Goal: Transaction & Acquisition: Purchase product/service

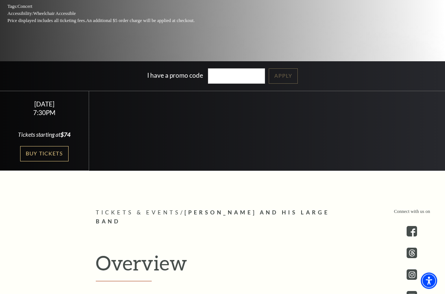
scroll to position [167, 0]
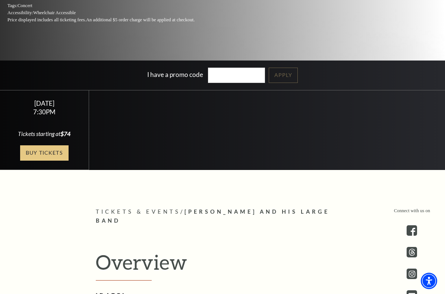
click at [24, 154] on link "Buy Tickets" at bounding box center [44, 152] width 49 height 15
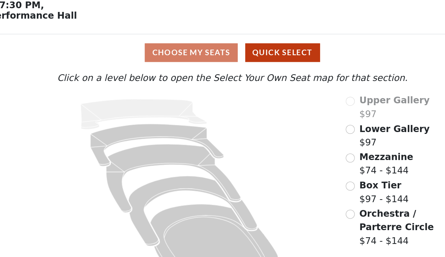
scroll to position [4, 0]
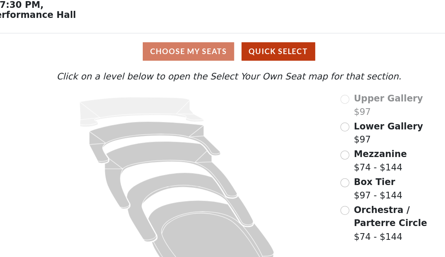
click at [122, 66] on div "Choose My Seats Quick Select" at bounding box center [223, 73] width 334 height 15
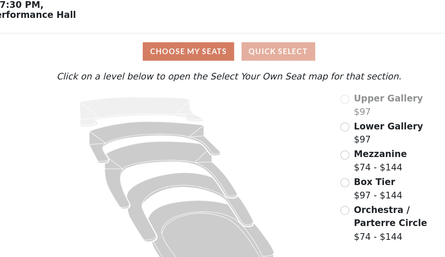
click at [244, 66] on button "Quick Select" at bounding box center [262, 73] width 59 height 15
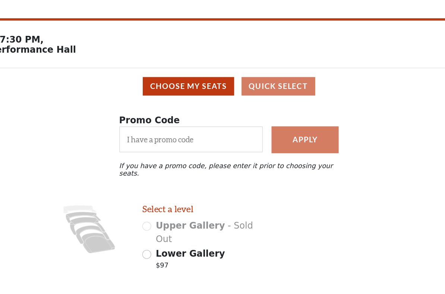
scroll to position [0, 0]
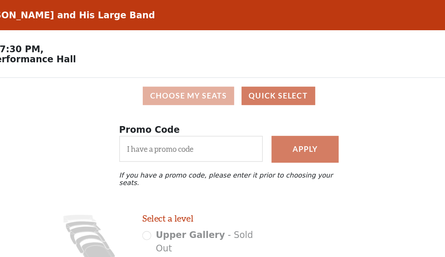
click at [154, 78] on button "Choose My Seats" at bounding box center [190, 76] width 73 height 15
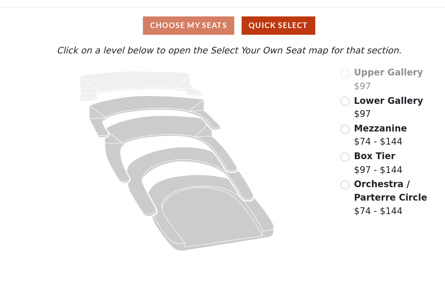
click at [322, 132] on span "Lower Gallery" at bounding box center [349, 136] width 55 height 8
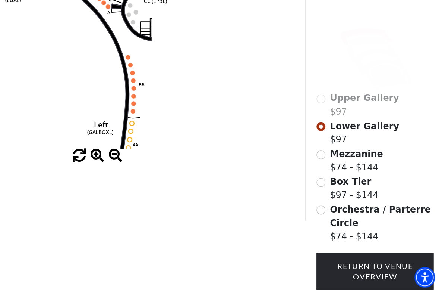
scroll to position [121, 0]
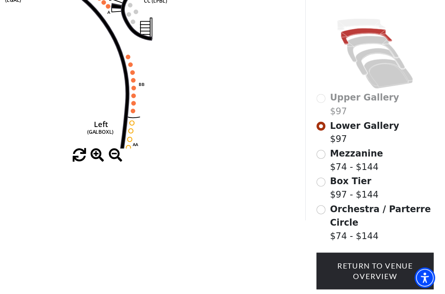
click at [354, 178] on span "Mezzanine" at bounding box center [375, 182] width 42 height 8
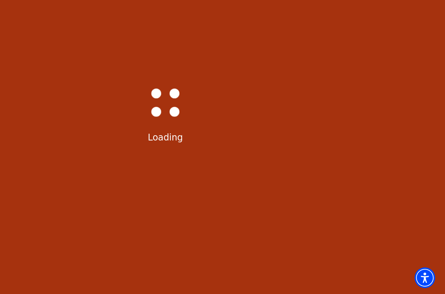
scroll to position [0, 0]
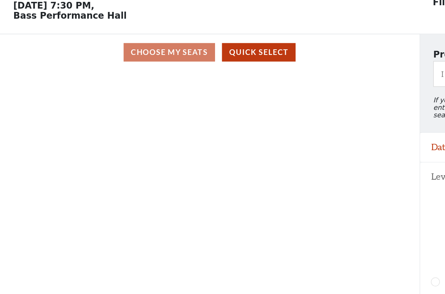
click at [75, 91] on icon "Center (MEZC) Right (MEZR) Left (MEZL) (MEXBOXR) (MEXBOXL) XX WW CC DD YY BB ZZ…" at bounding box center [167, 195] width 301 height 208
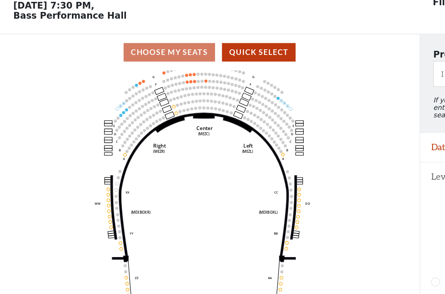
click at [51, 91] on icon "Center (MEZC) Right (MEZR) Left (MEZL) (MEXBOXR) (MEXBOXL) XX WW CC DD YY BB ZZ…" at bounding box center [167, 195] width 301 height 208
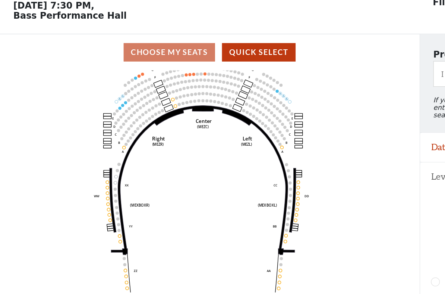
click at [118, 69] on div "Choose My Seats Quick Select" at bounding box center [167, 76] width 334 height 15
click at [220, 69] on button "Quick Select" at bounding box center [206, 76] width 59 height 15
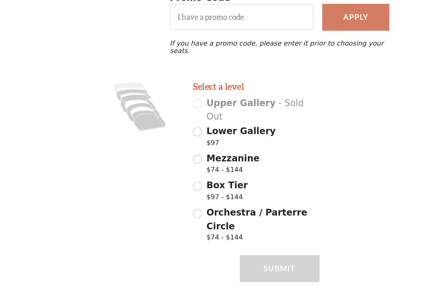
scroll to position [54, 0]
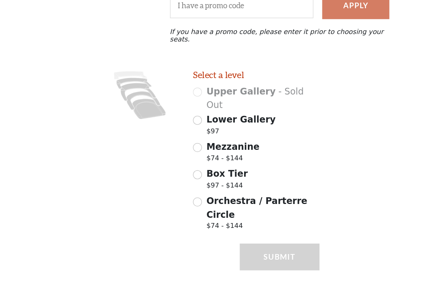
click at [191, 172] on span "Mezzanine" at bounding box center [186, 176] width 42 height 8
click at [161, 174] on input "Mezzanine $74 - $144" at bounding box center [157, 177] width 7 height 7
radio input "true"
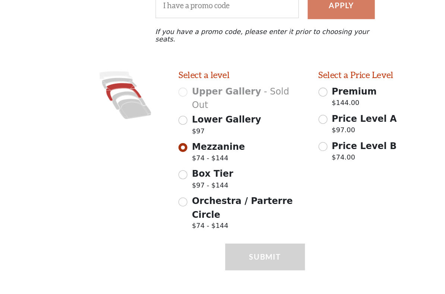
click at [276, 172] on span "Price Level B" at bounding box center [301, 176] width 51 height 8
click at [265, 173] on input "Price Level B $74.00" at bounding box center [268, 176] width 7 height 7
radio input "true"
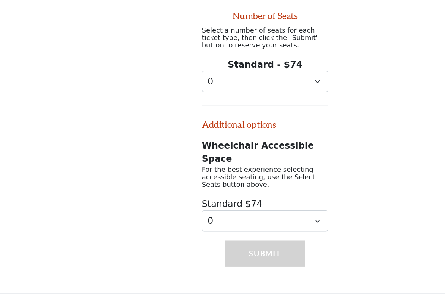
scroll to position [247, 0]
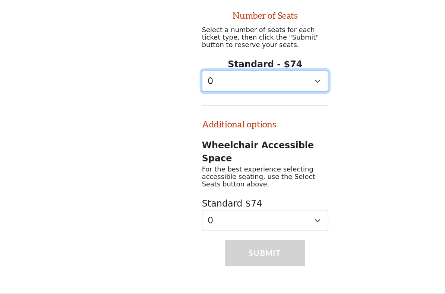
click at [257, 116] on select "0 1 2 3 4 5 6 7" at bounding box center [222, 124] width 101 height 17
select select "1"
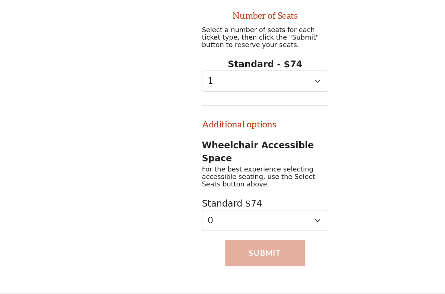
click at [227, 251] on button "Submit" at bounding box center [223, 261] width 64 height 21
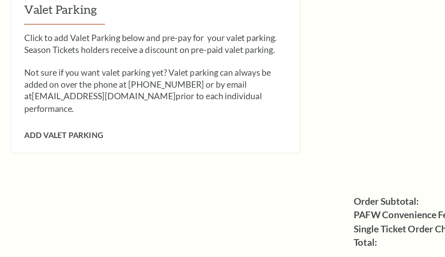
scroll to position [613, 0]
